Goal: Find specific page/section: Find specific page/section

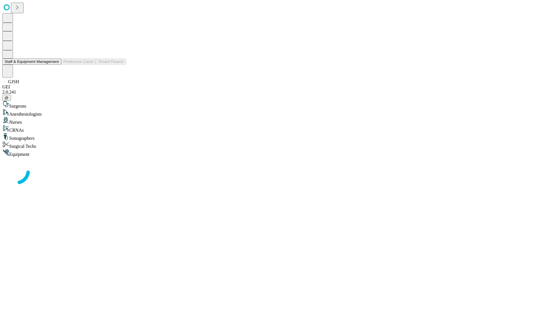
click at [55, 65] on button "Staff & Equipment Management" at bounding box center [31, 62] width 59 height 6
